Goal: Book appointment/travel/reservation

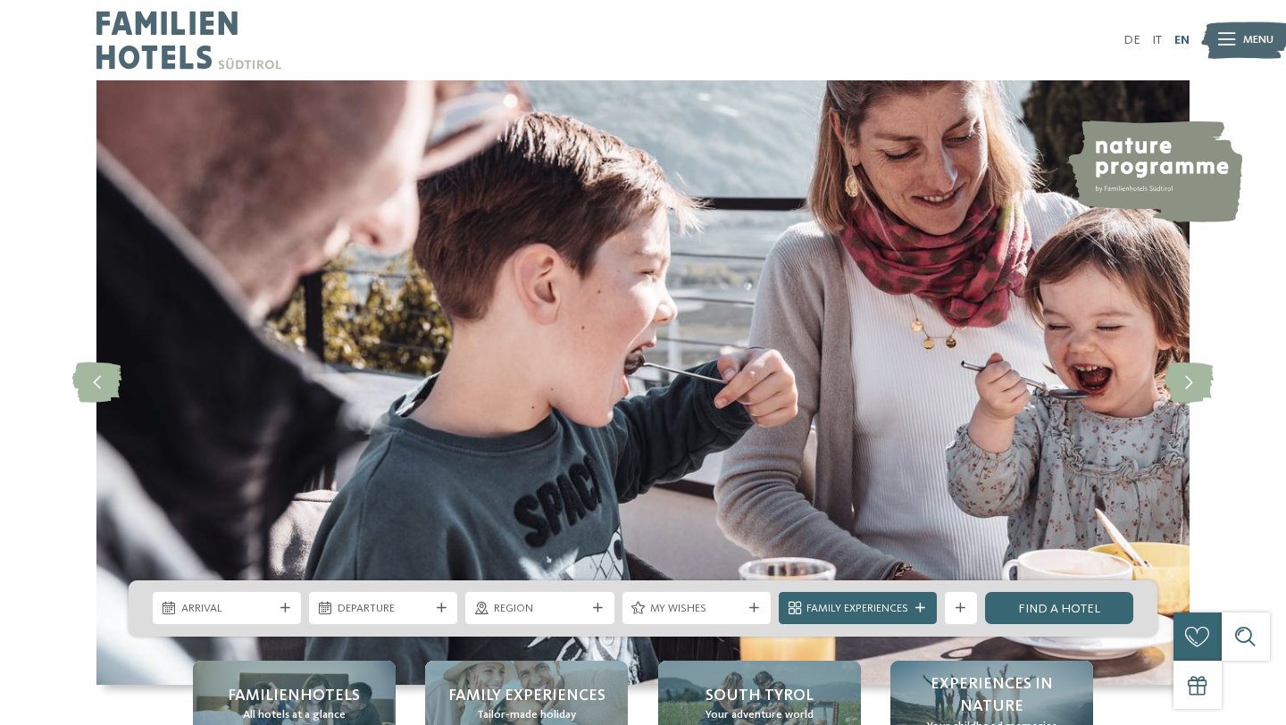
click at [1179, 40] on link "EN" at bounding box center [1181, 40] width 15 height 13
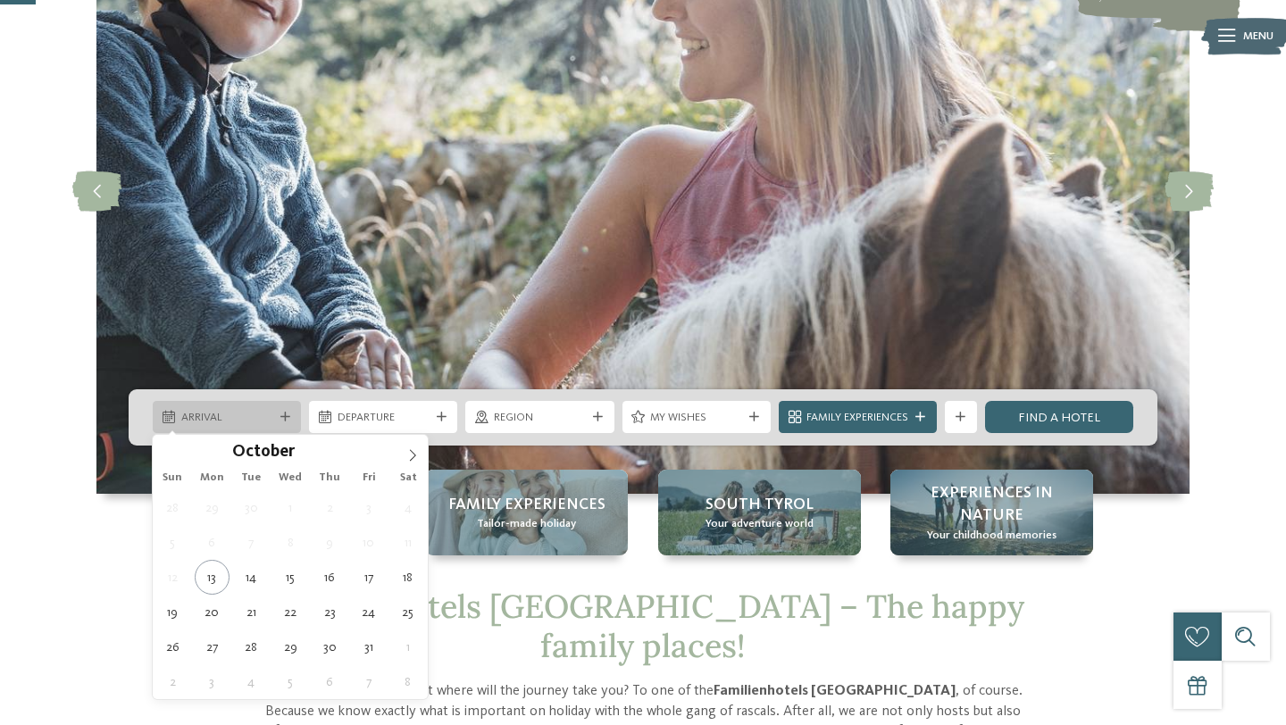
click at [229, 413] on span "Arrival" at bounding box center [227, 418] width 92 height 16
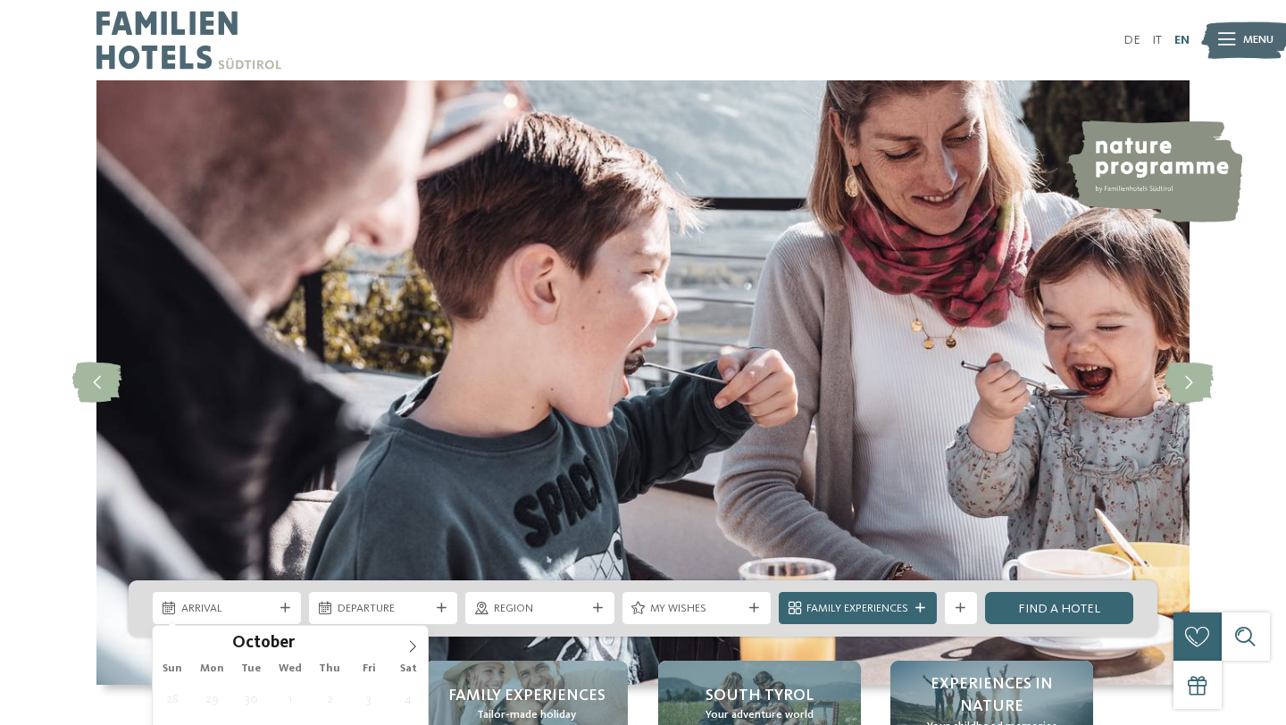
click at [1183, 38] on link "EN" at bounding box center [1181, 40] width 15 height 13
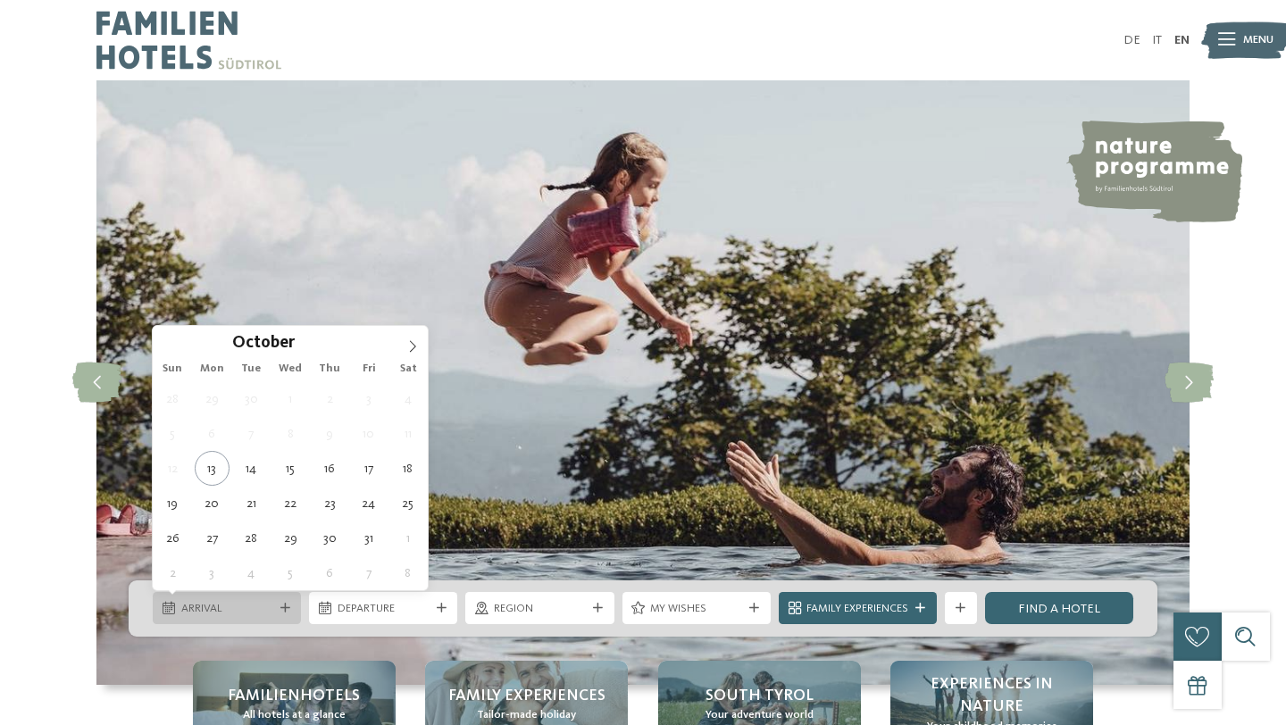
click at [233, 621] on div "Arrival" at bounding box center [227, 608] width 148 height 32
click at [416, 340] on icon at bounding box center [412, 346] width 13 height 13
type input "****"
click at [416, 340] on icon at bounding box center [412, 346] width 13 height 13
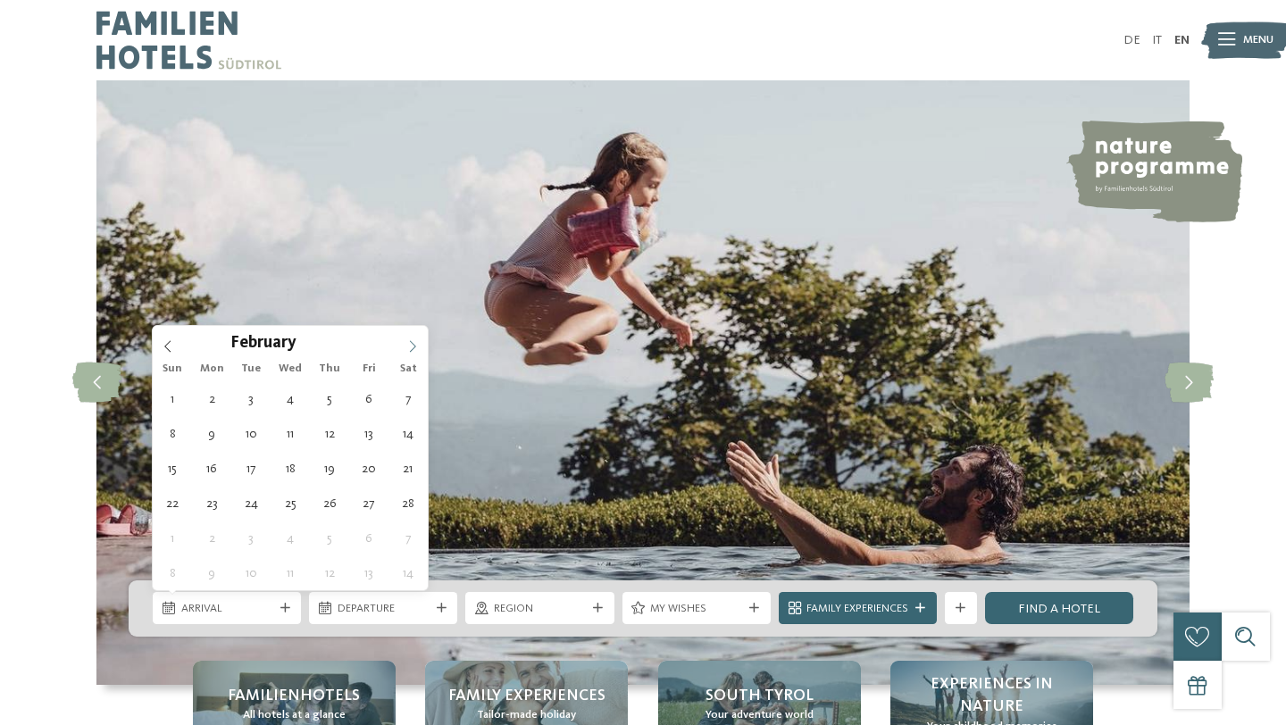
click at [416, 340] on icon at bounding box center [412, 346] width 13 height 13
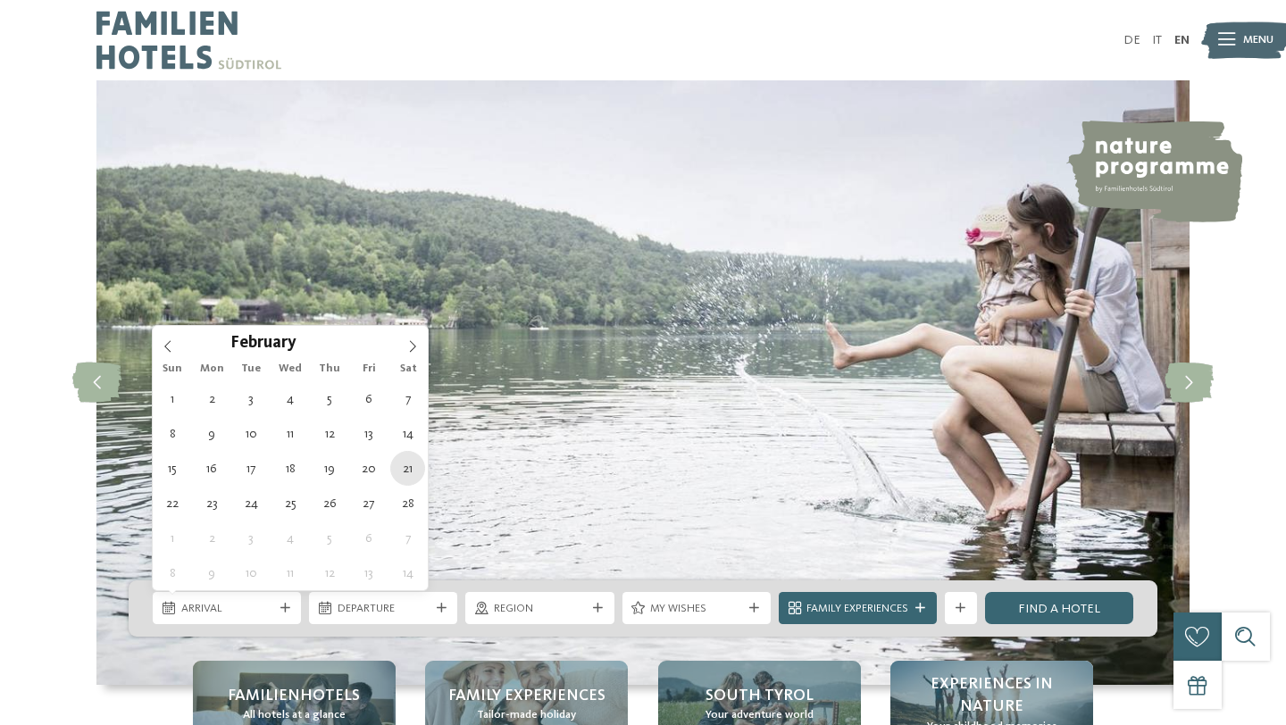
type div "[DATE]"
type input "****"
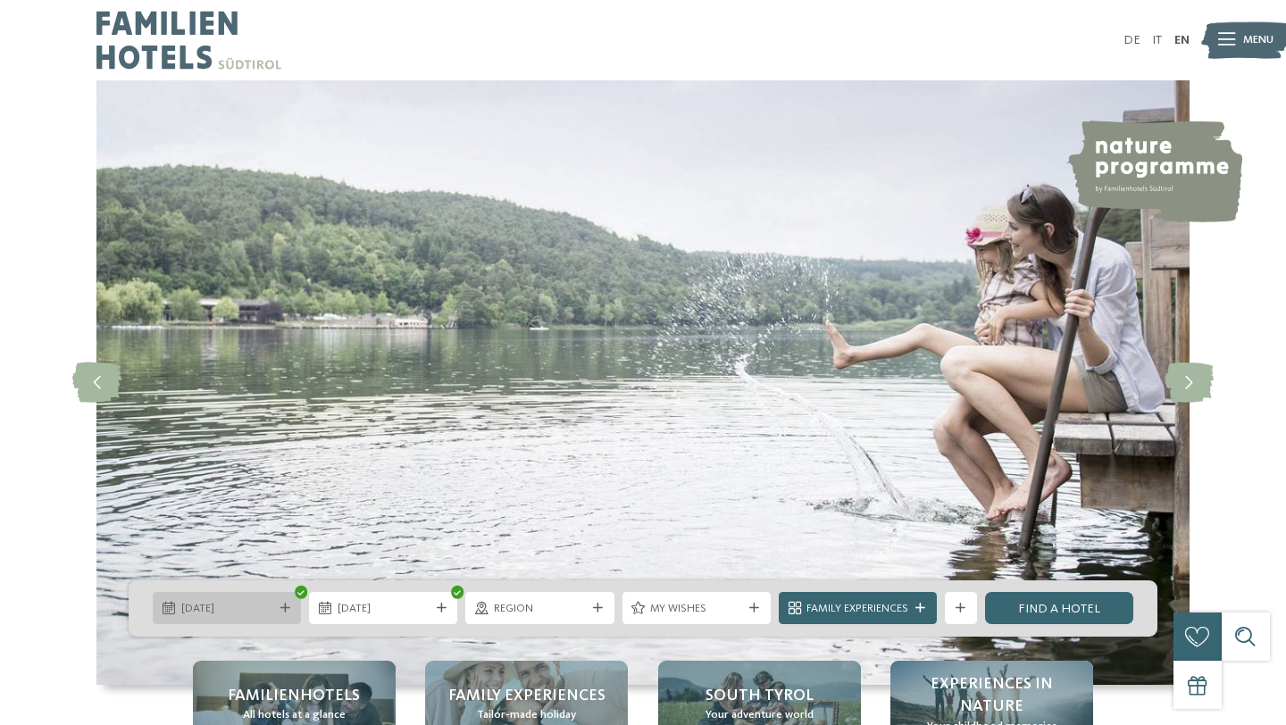
click at [249, 610] on span "[DATE]" at bounding box center [227, 609] width 92 height 16
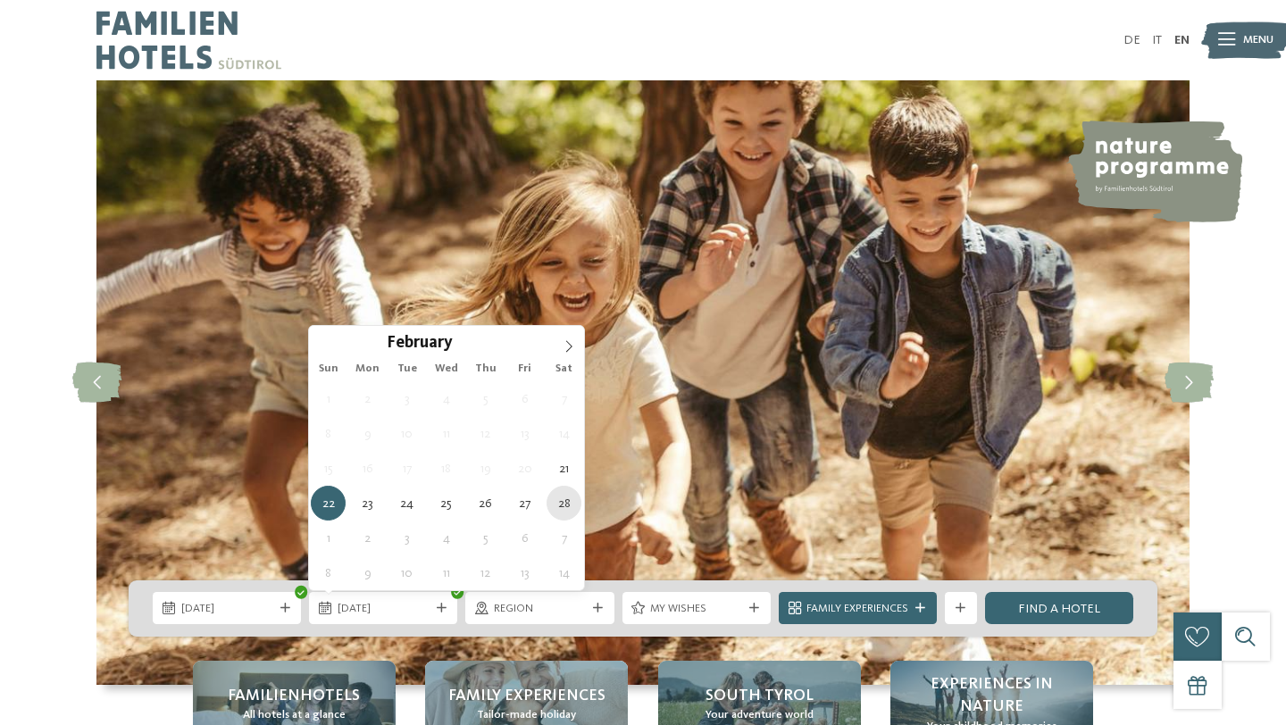
type div "[DATE]"
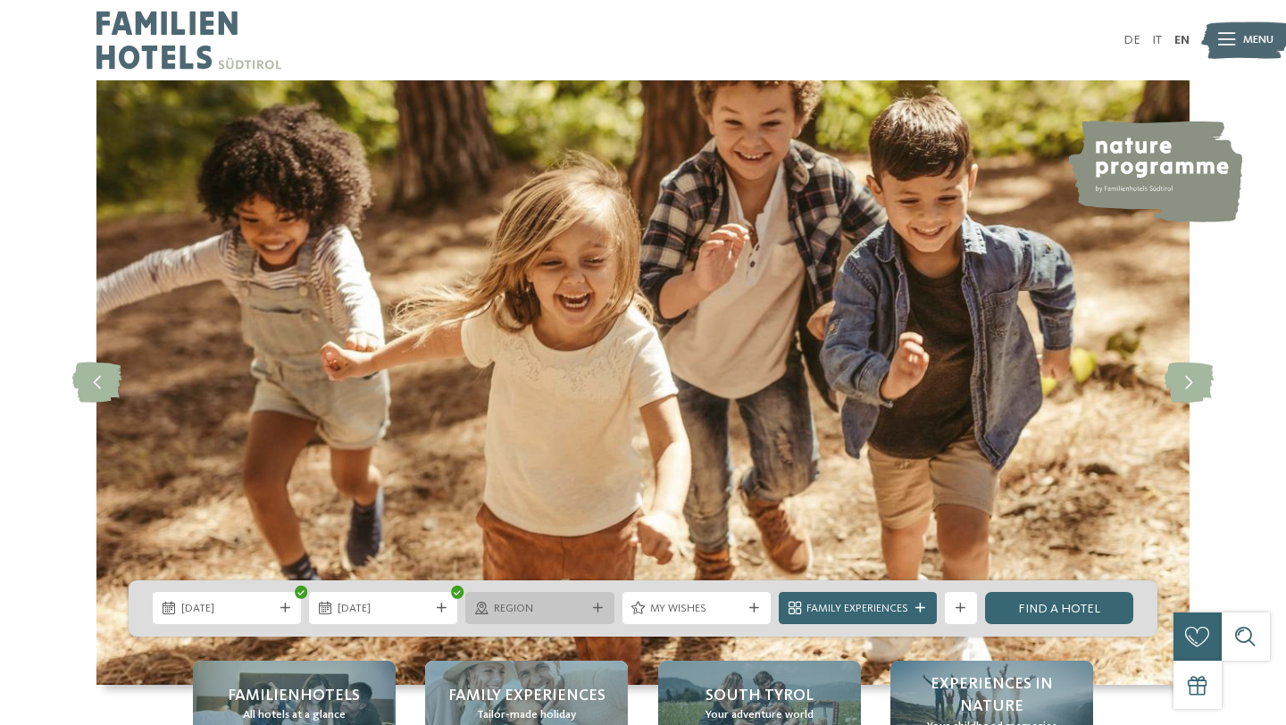
click at [531, 616] on span "Region" at bounding box center [540, 609] width 92 height 16
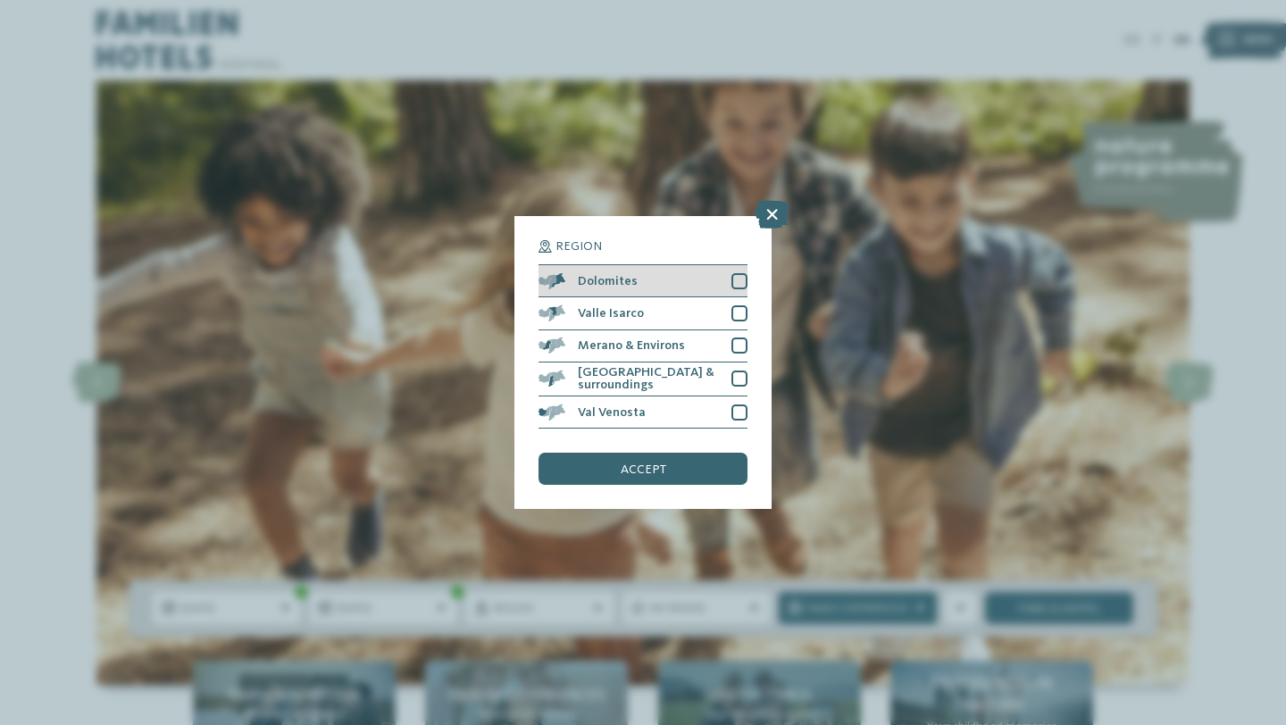
click at [609, 281] on span "Dolomites" at bounding box center [608, 281] width 60 height 13
click at [635, 466] on span "accept" at bounding box center [644, 469] width 46 height 13
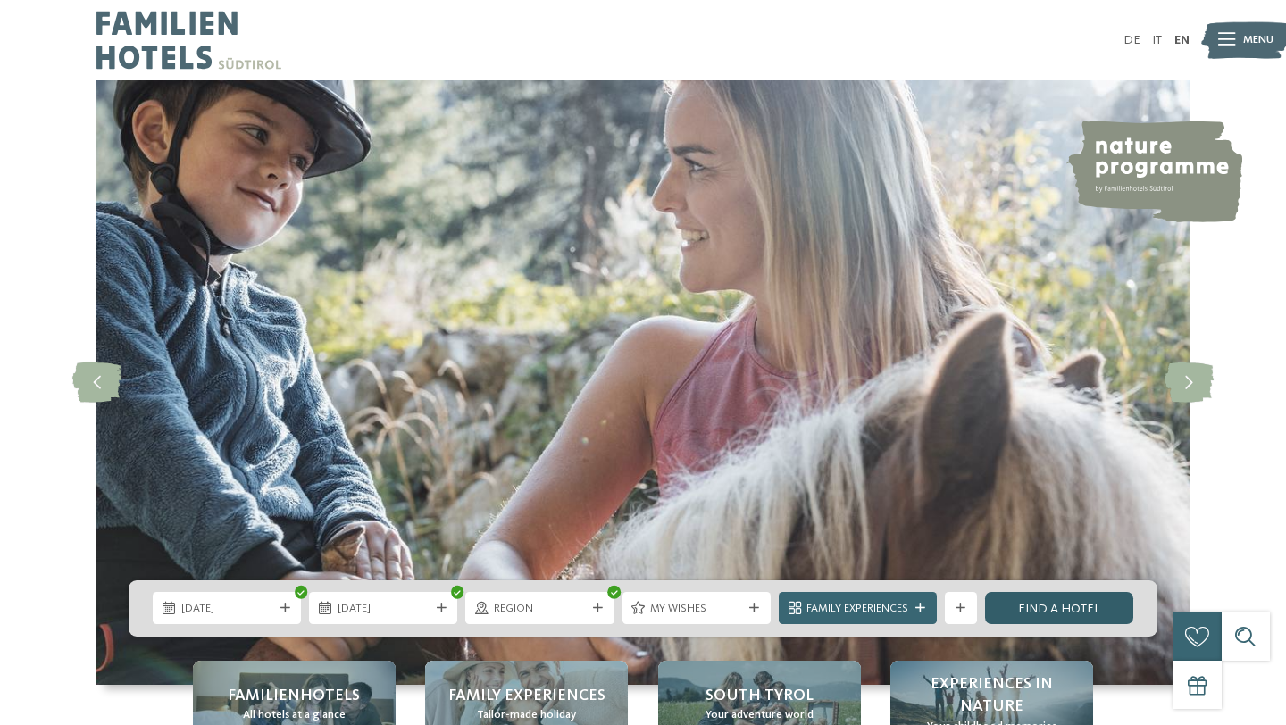
click at [1070, 613] on link "Find a hotel" at bounding box center [1059, 608] width 148 height 32
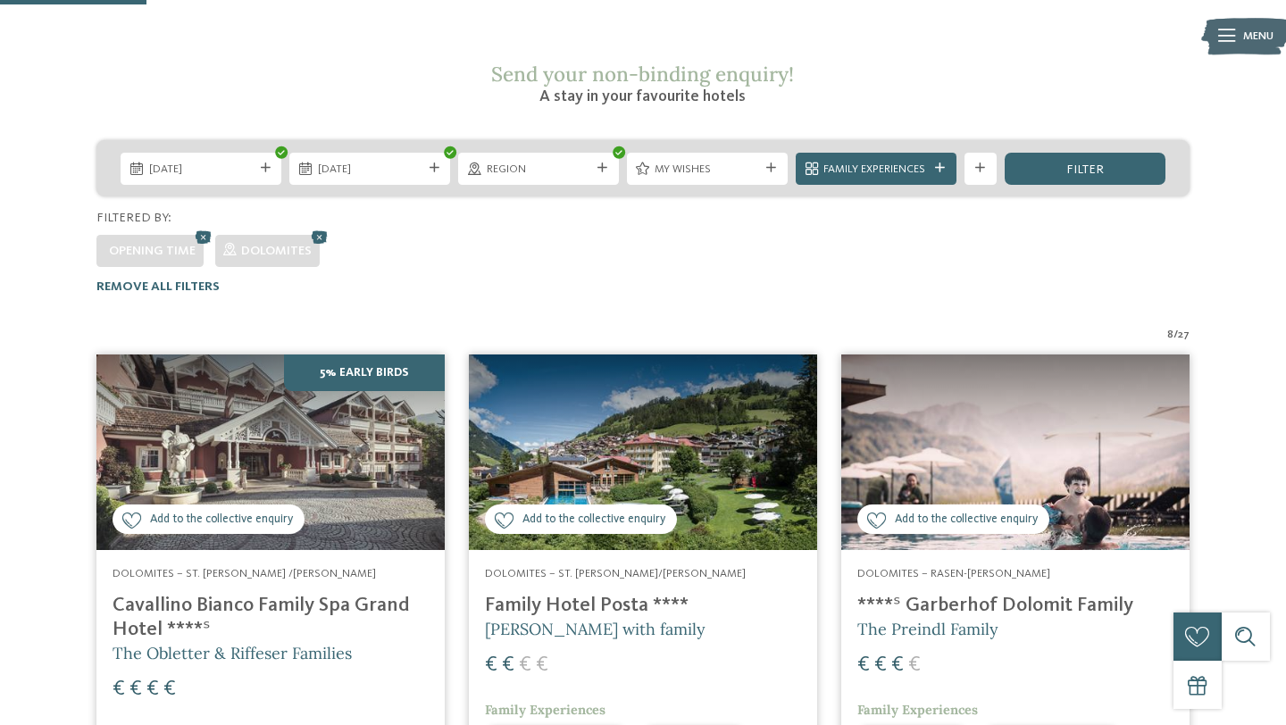
scroll to position [275, 0]
